Goal: Communication & Community: Answer question/provide support

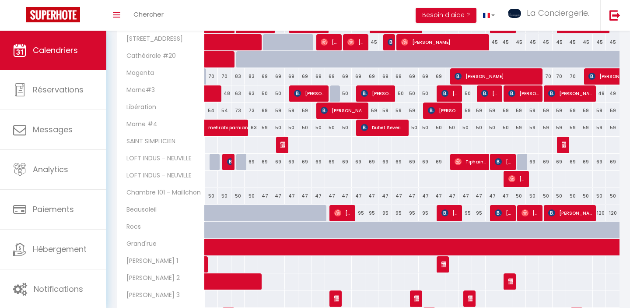
scroll to position [276, 0]
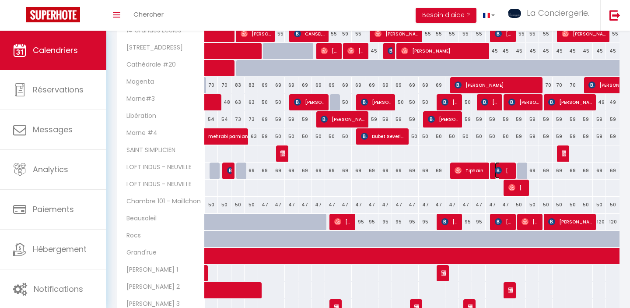
click at [501, 171] on img at bounding box center [498, 170] width 7 height 7
select select "KO"
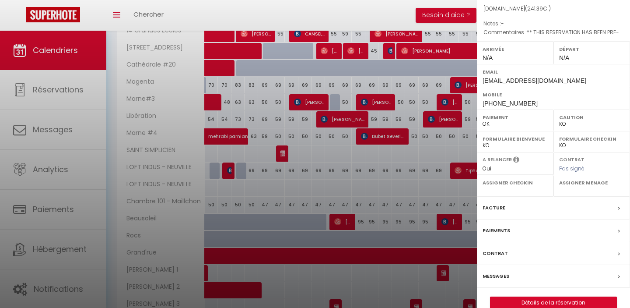
scroll to position [100, 0]
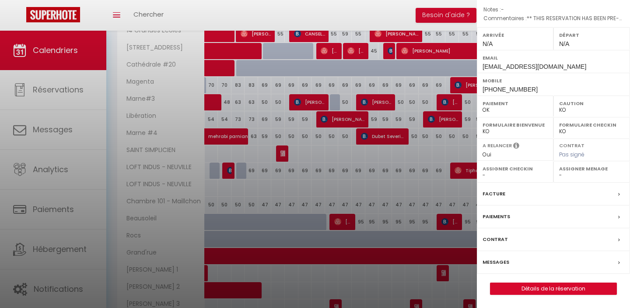
click at [497, 259] on label "Messages" at bounding box center [496, 261] width 27 height 9
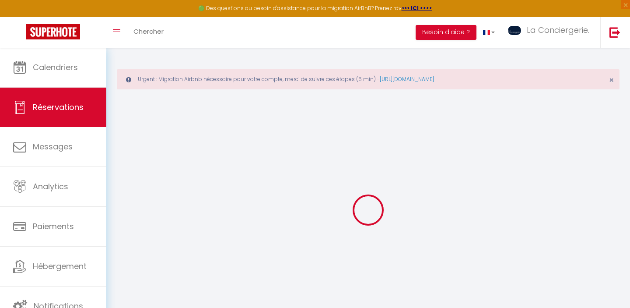
select select
checkbox input "false"
select select
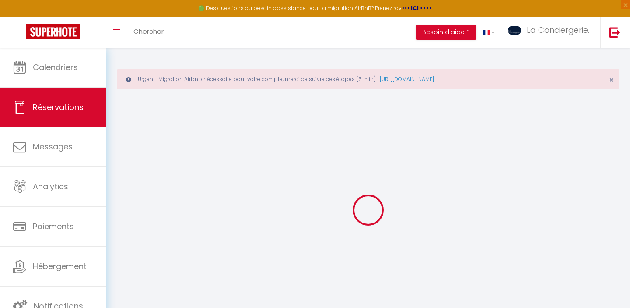
checkbox input "false"
type textarea "** THIS RESERVATION HAS BEEN PRE-PAID ** Approximate time of arrival: between 1…"
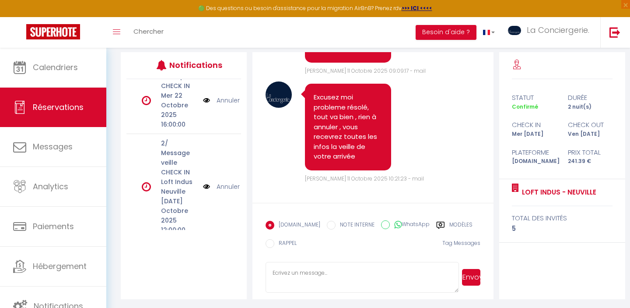
scroll to position [149, 0]
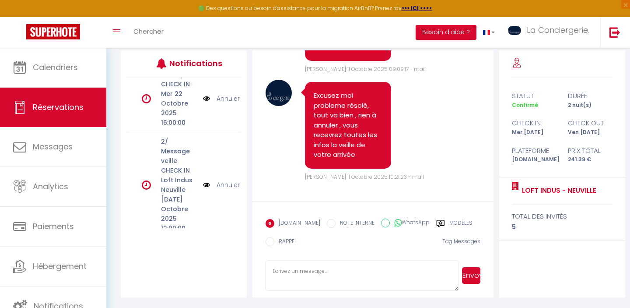
click at [455, 221] on label "Modèles" at bounding box center [460, 224] width 23 height 11
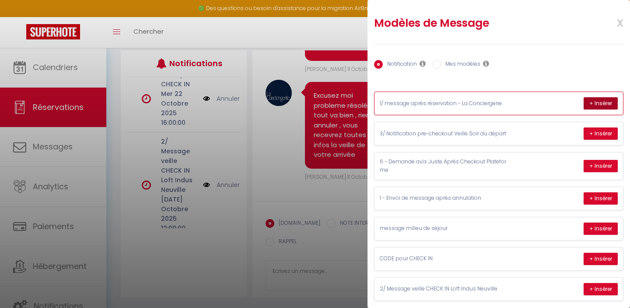
click at [598, 98] on button "+ Insérer" at bounding box center [601, 103] width 34 height 12
type textarea "Loremip Dolors, Ametc adip elits doeiusmodte i UTLA ETDOL - MAGNAALI ! Enim adm…"
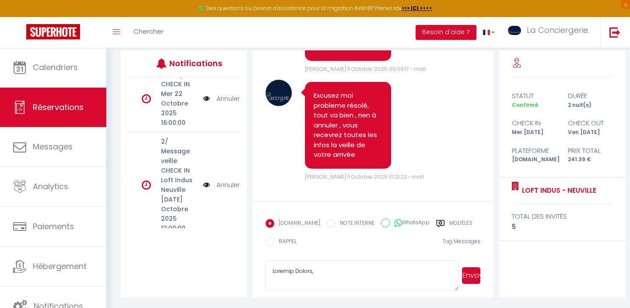
click at [469, 274] on button "Envoyer" at bounding box center [471, 275] width 18 height 17
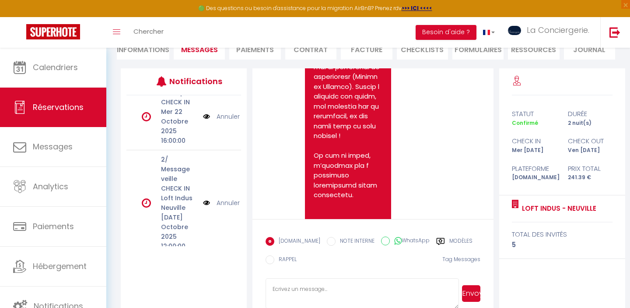
scroll to position [1309, 0]
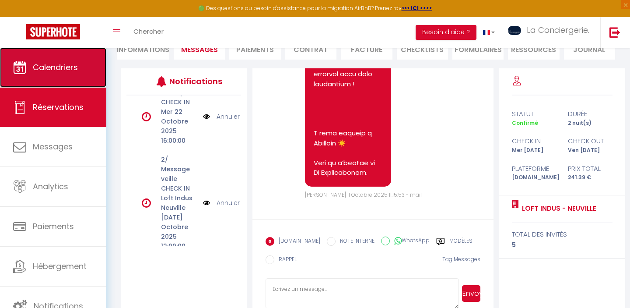
click at [54, 70] on span "Calendriers" at bounding box center [55, 67] width 45 height 11
